Goal: Task Accomplishment & Management: Manage account settings

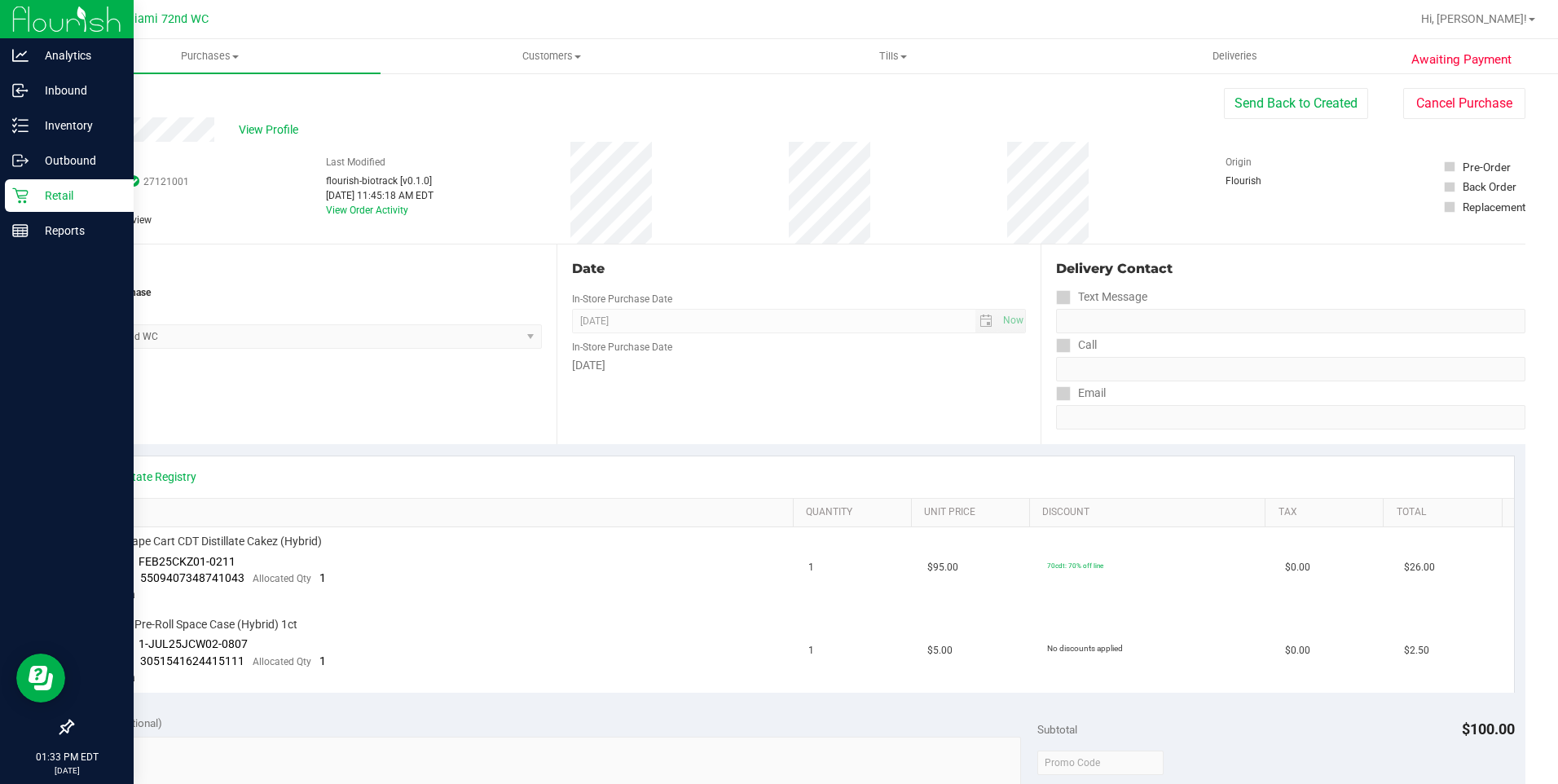
click at [13, 205] on div "Retail" at bounding box center [69, 196] width 128 height 33
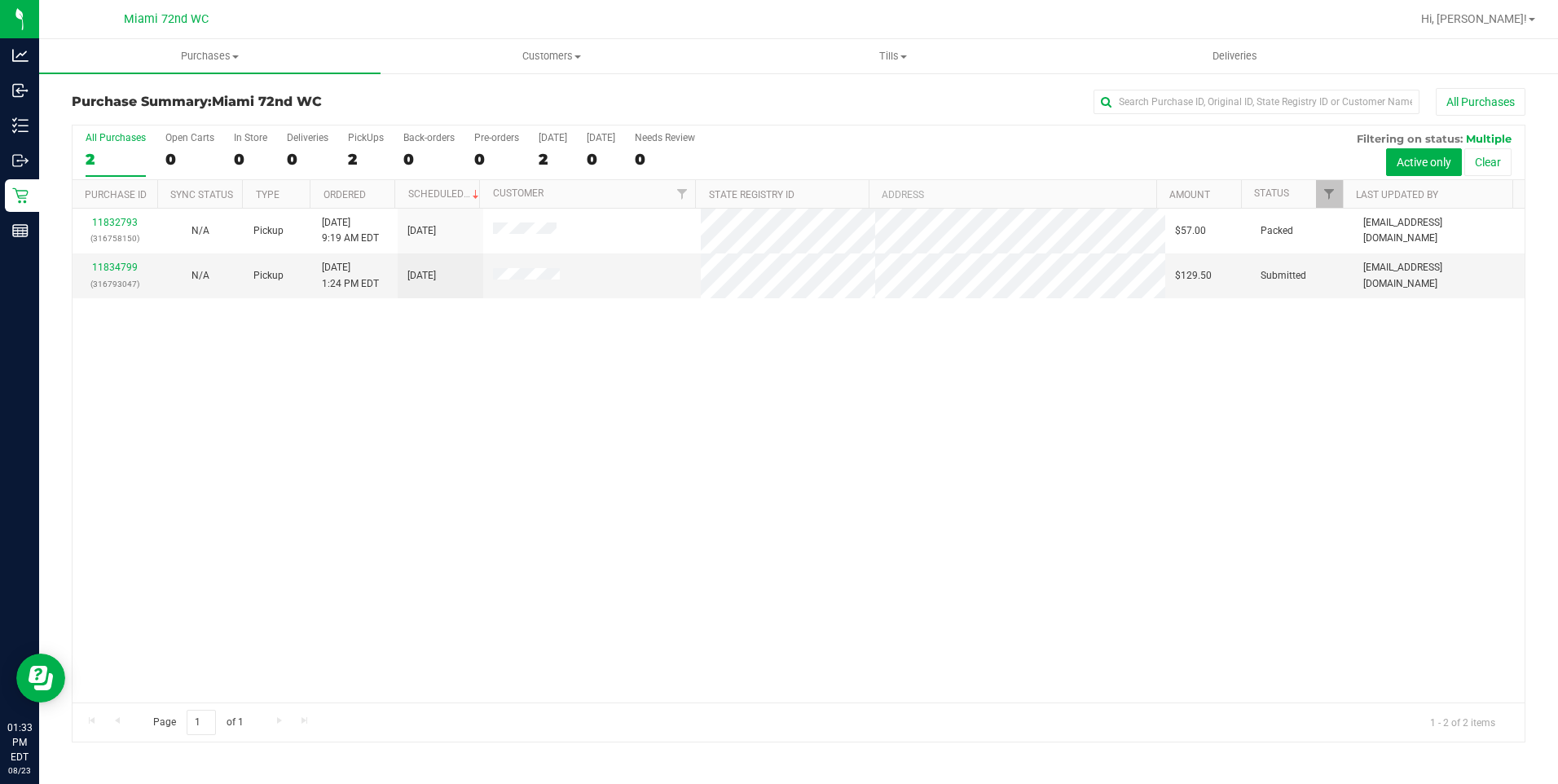
click at [1473, 36] on nav "Miami 72nd WC Hi, [PERSON_NAME]!" at bounding box center [798, 19] width 1519 height 39
click at [1481, 28] on div "Hi, [PERSON_NAME]!" at bounding box center [1477, 19] width 127 height 29
click at [1486, 19] on span "Hi, [PERSON_NAME]!" at bounding box center [1474, 19] width 106 height 13
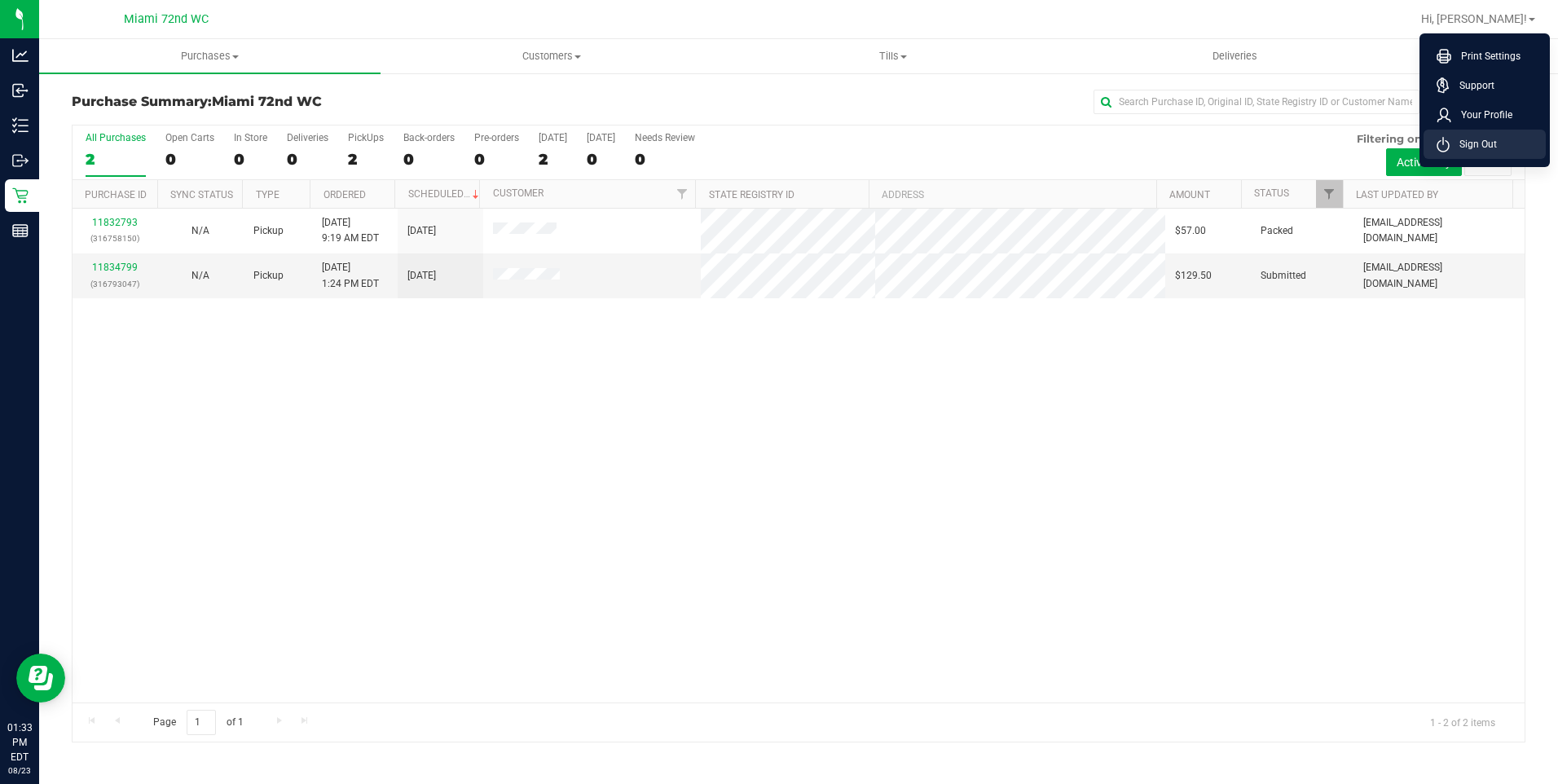
click at [1462, 144] on span "Sign Out" at bounding box center [1473, 144] width 47 height 16
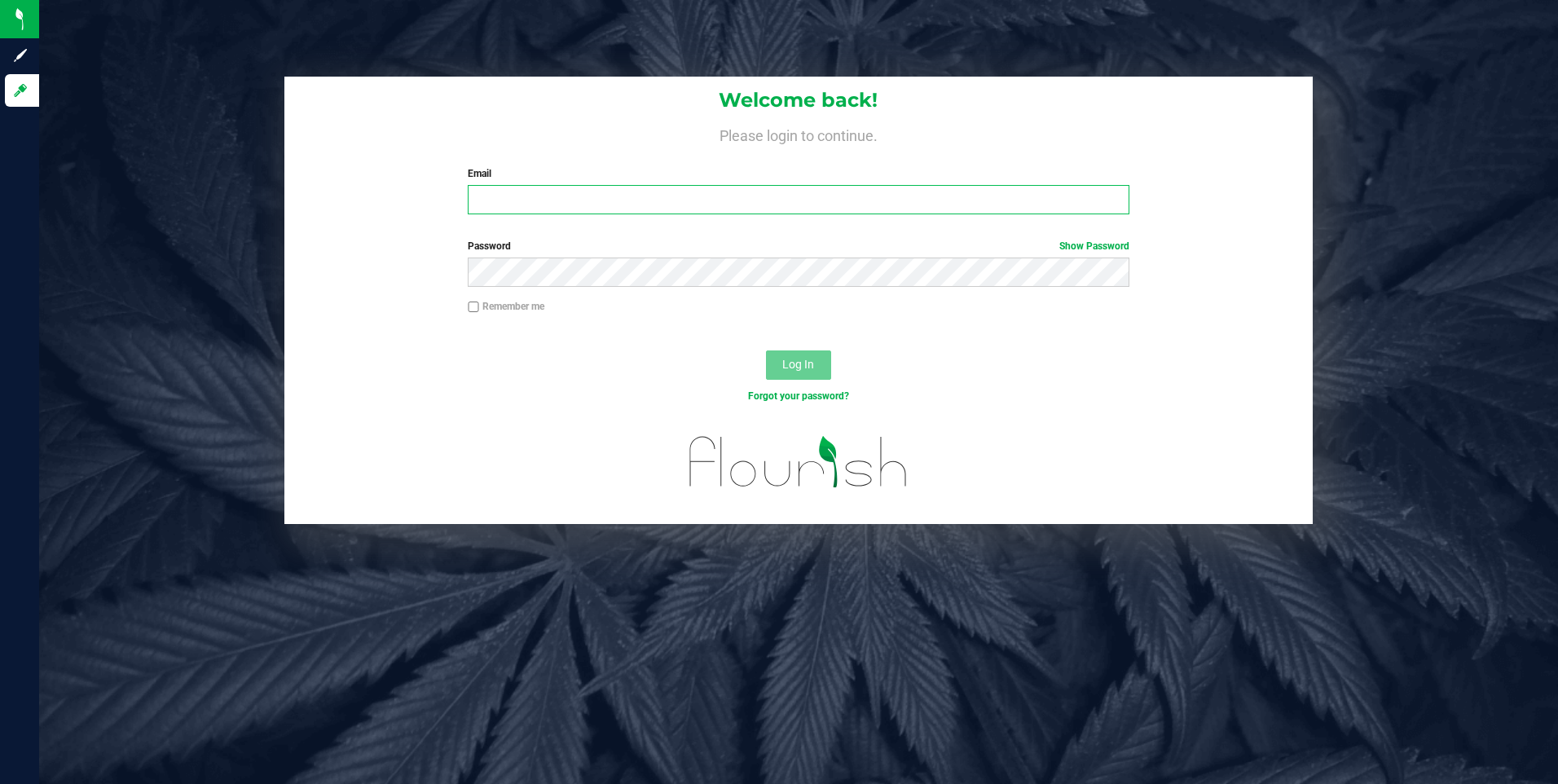
click at [784, 197] on input "Email" at bounding box center [798, 199] width 661 height 29
type input "[EMAIL_ADDRESS][DOMAIN_NAME]"
click at [766, 350] on button "Log In" at bounding box center [798, 364] width 65 height 29
